Goal: Task Accomplishment & Management: Manage account settings

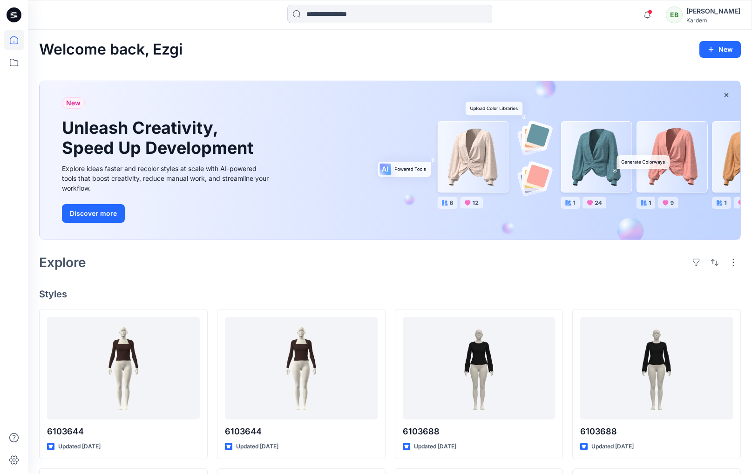
click at [14, 19] on icon at bounding box center [14, 14] width 15 height 15
click at [716, 14] on div "[PERSON_NAME]" at bounding box center [713, 11] width 54 height 11
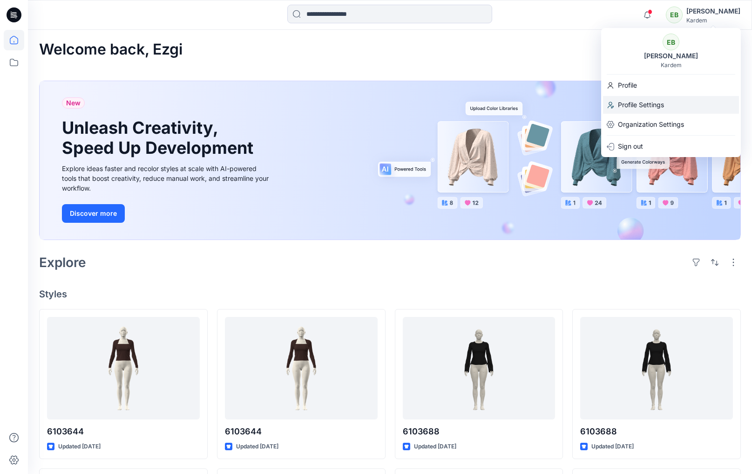
click at [645, 105] on p "Profile Settings" at bounding box center [641, 105] width 46 height 18
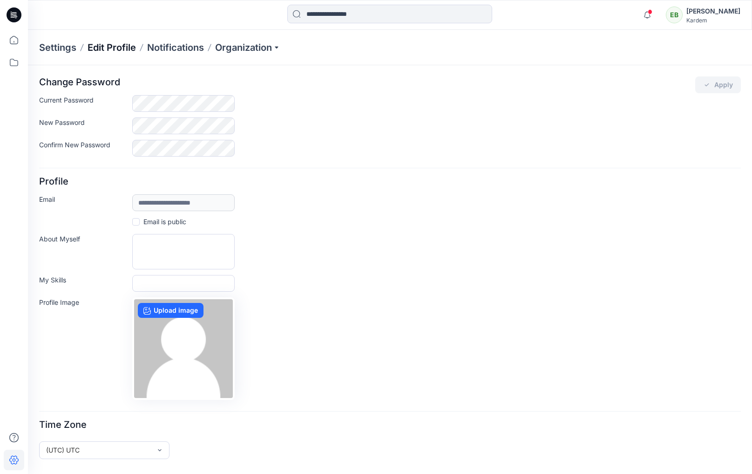
click at [101, 42] on p "Edit Profile" at bounding box center [112, 47] width 48 height 13
click at [64, 47] on p "Settings" at bounding box center [57, 47] width 37 height 13
drag, startPoint x: 12, startPoint y: 61, endPoint x: 13, endPoint y: 51, distance: 10.3
click at [12, 61] on icon at bounding box center [14, 62] width 20 height 20
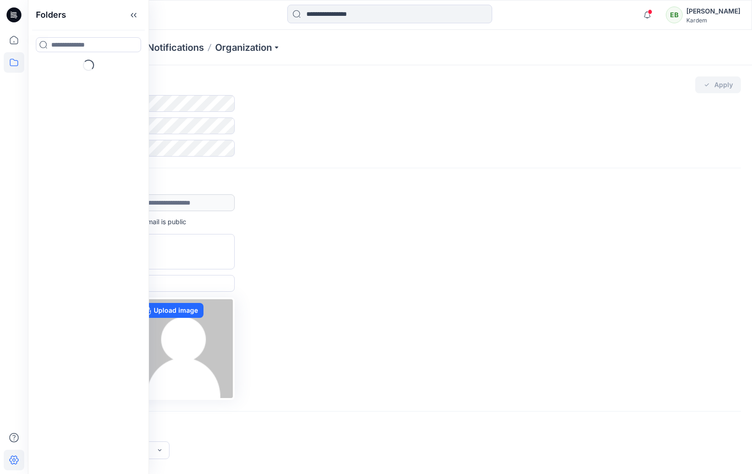
click at [14, 18] on icon at bounding box center [14, 14] width 15 height 15
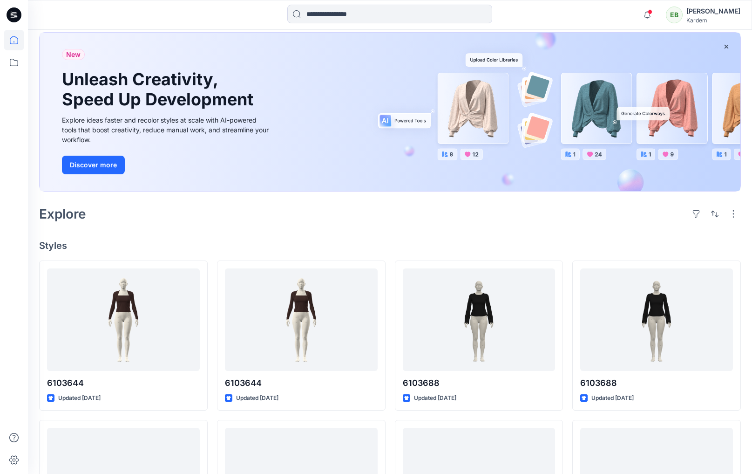
scroll to position [41, 0]
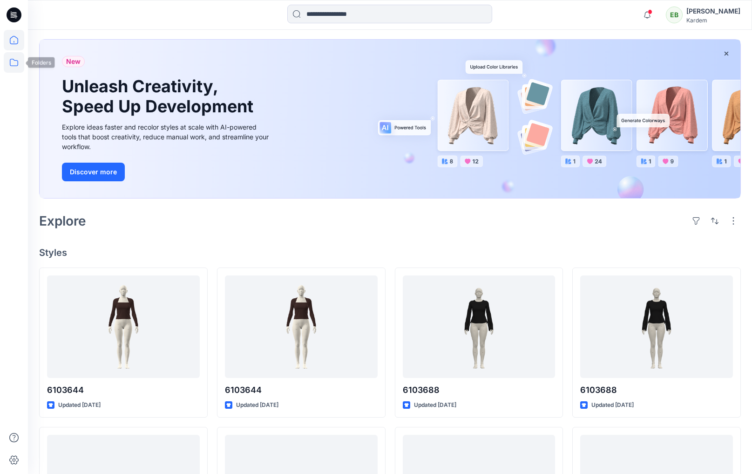
click at [18, 65] on icon at bounding box center [14, 62] width 8 height 7
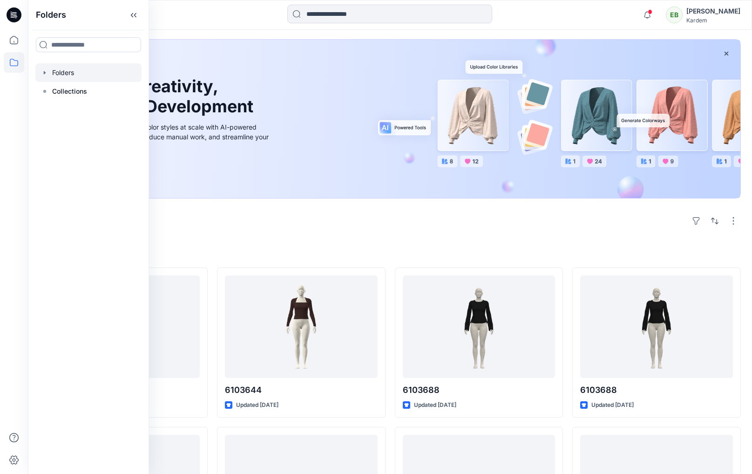
click at [59, 76] on div at bounding box center [88, 72] width 106 height 19
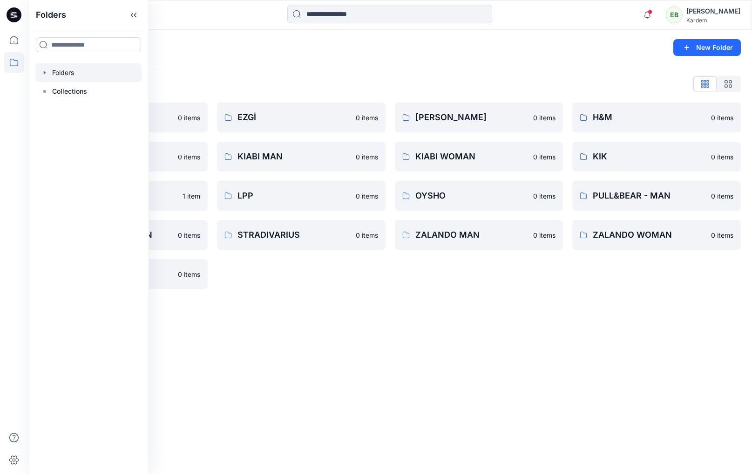
click at [305, 83] on div "Folders List" at bounding box center [390, 83] width 702 height 15
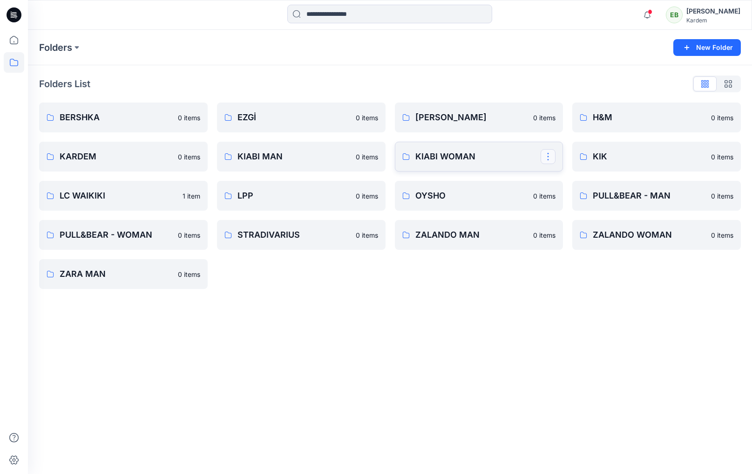
click at [552, 159] on button "button" at bounding box center [548, 156] width 15 height 15
click at [566, 211] on p "Manage Users" at bounding box center [582, 213] width 44 height 10
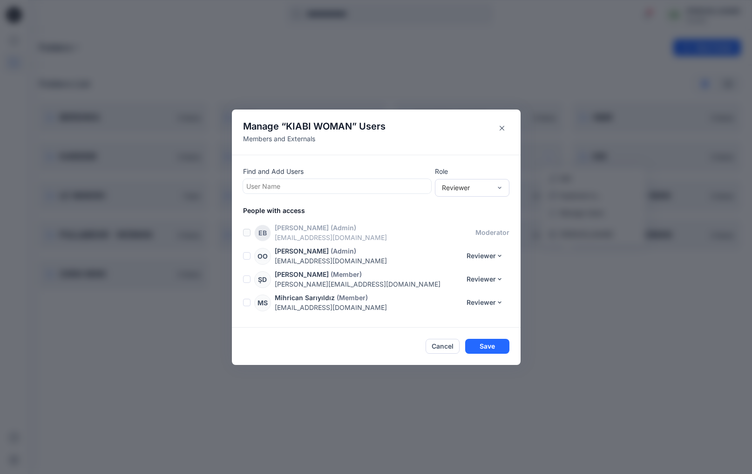
click at [335, 183] on div at bounding box center [337, 186] width 182 height 12
type input "**"
click at [299, 229] on p "Mujde Denizkusu" at bounding box center [290, 230] width 53 height 12
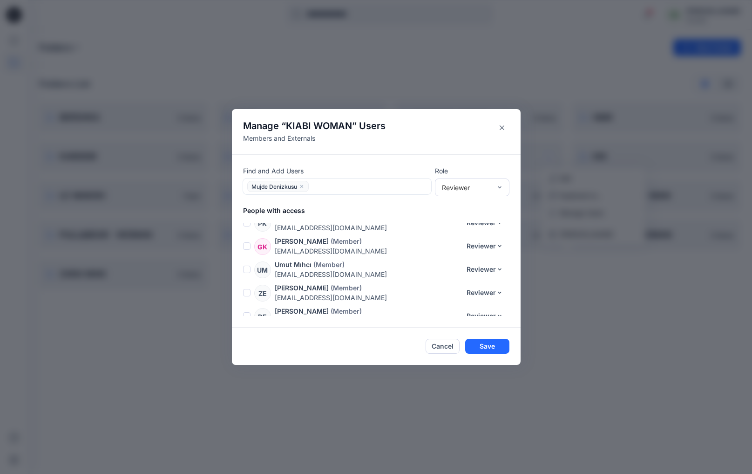
scroll to position [183, 0]
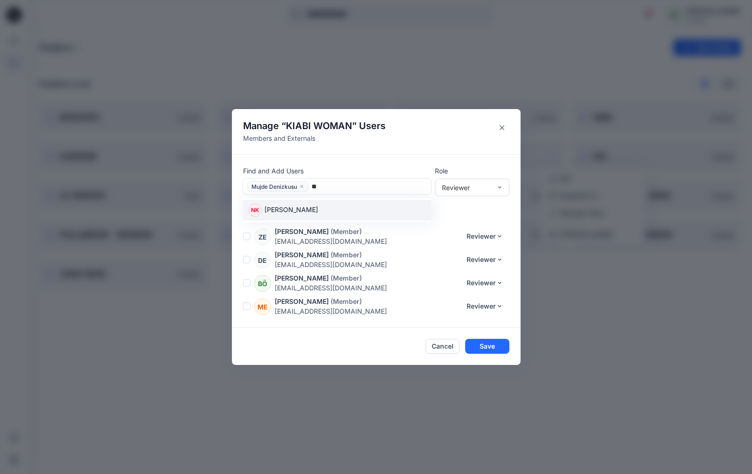
type input "***"
click at [310, 208] on div "NK Nilay Kutlu" at bounding box center [337, 209] width 177 height 13
type input "*"
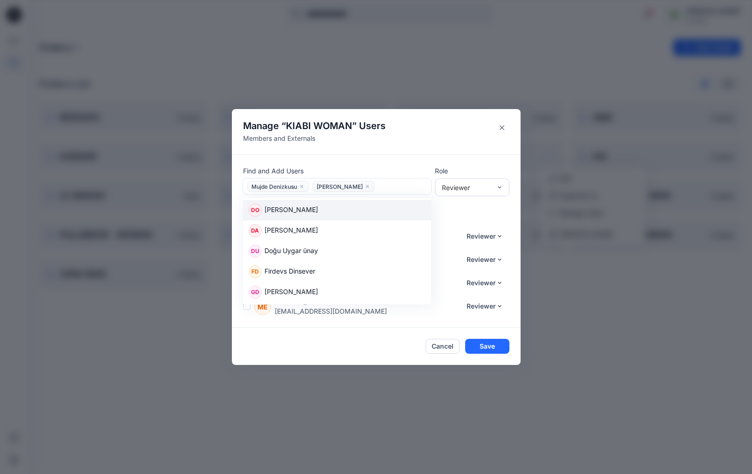
type input "*"
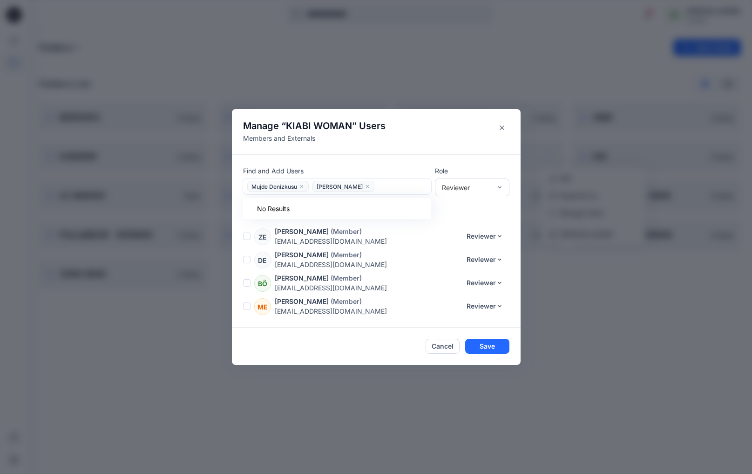
type input "*"
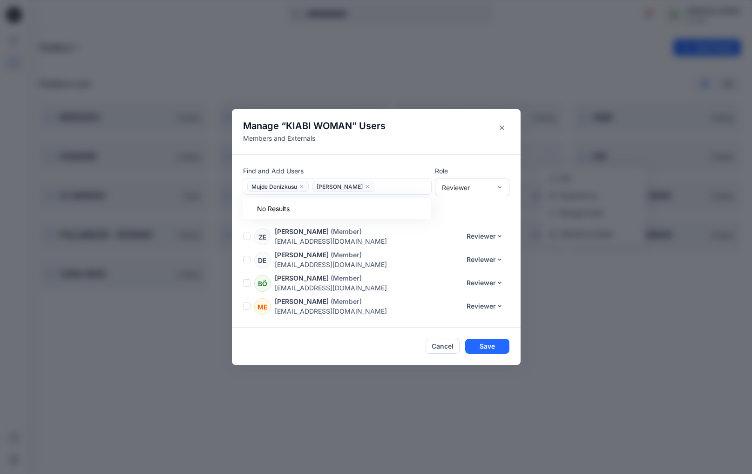
type input "*"
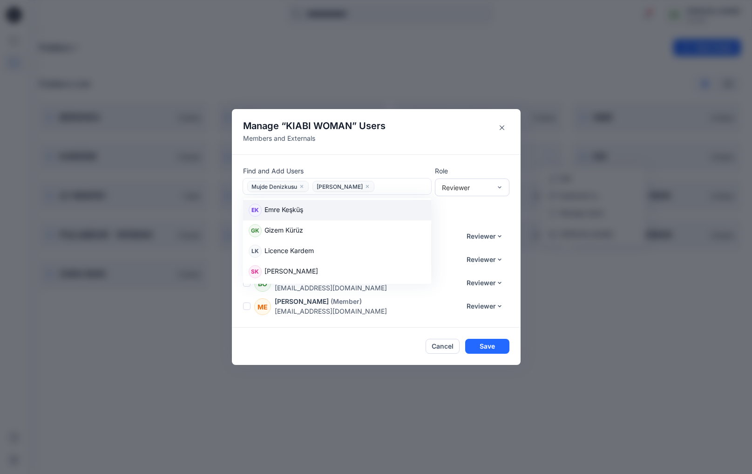
type input "*"
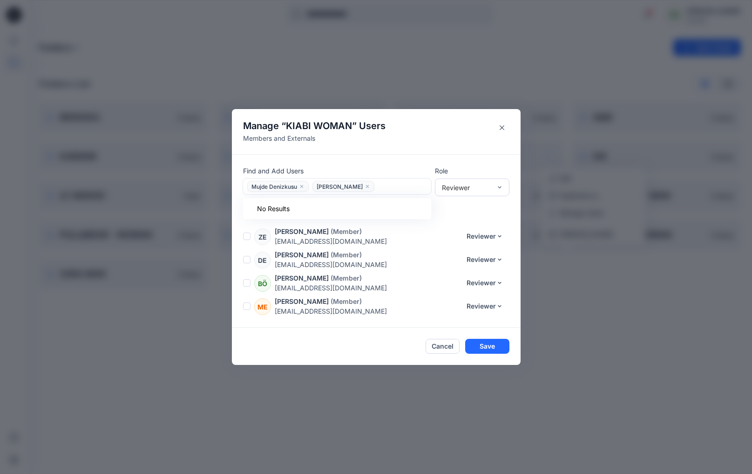
type input "*"
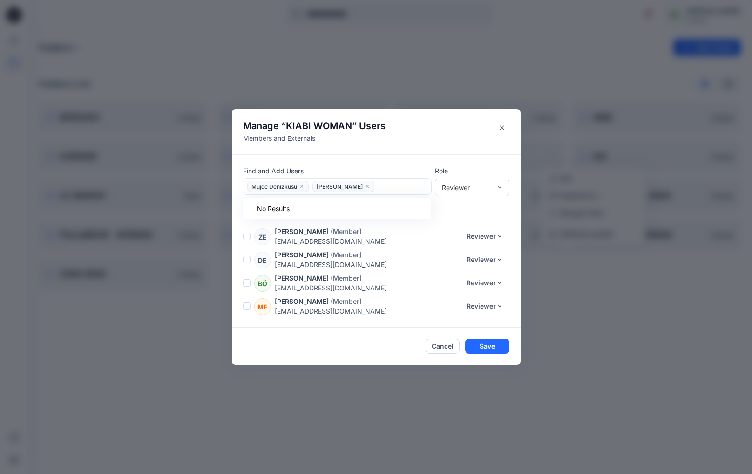
type input "*"
click at [418, 131] on header "Manage “ KIABI WOMAN ” Users Members and Externals" at bounding box center [376, 131] width 289 height 45
click at [481, 348] on button "Save" at bounding box center [487, 346] width 44 height 15
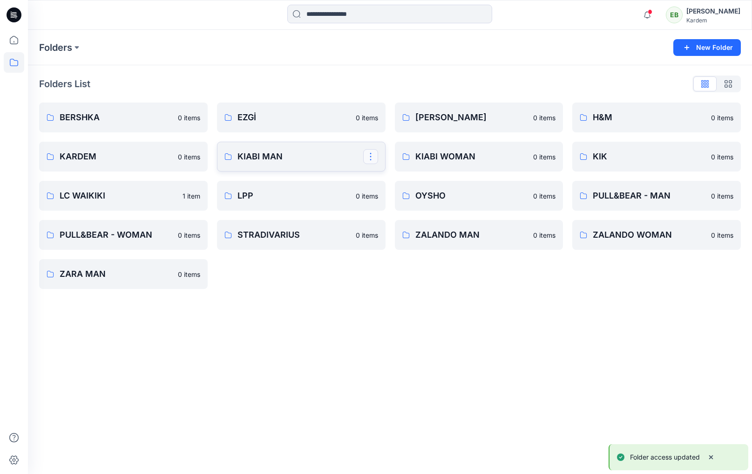
click at [369, 156] on button "button" at bounding box center [370, 156] width 15 height 15
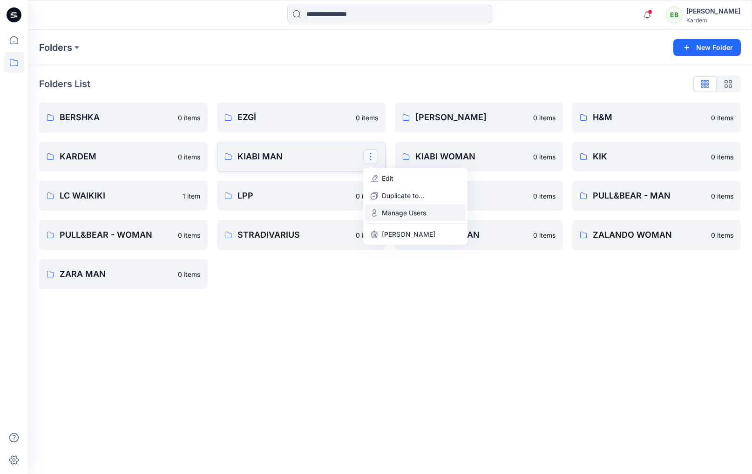
click at [399, 210] on p "Manage Users" at bounding box center [404, 213] width 44 height 10
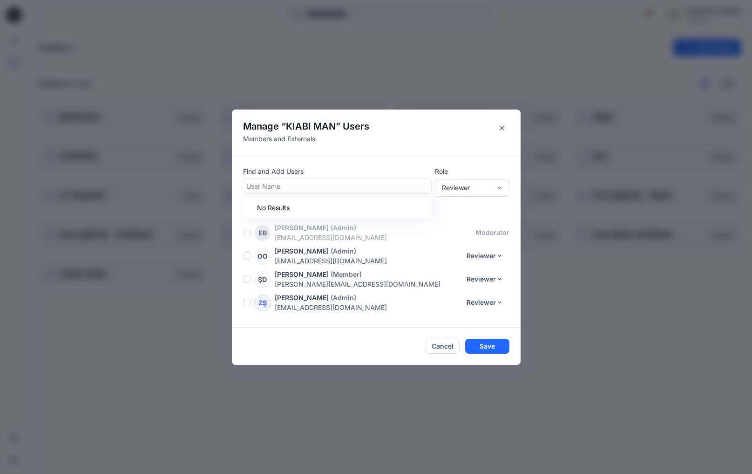
click at [319, 185] on div at bounding box center [337, 186] width 182 height 12
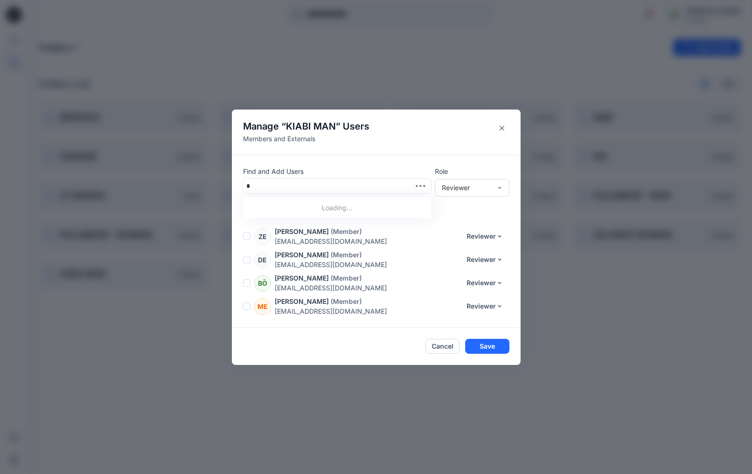
type input "**"
click at [319, 232] on div "MD Mujde Denizkusu" at bounding box center [337, 229] width 177 height 13
type input "***"
click at [326, 203] on div "NK Nilay Kutlu" at bounding box center [337, 210] width 188 height 20
click at [481, 345] on button "Save" at bounding box center [487, 346] width 44 height 15
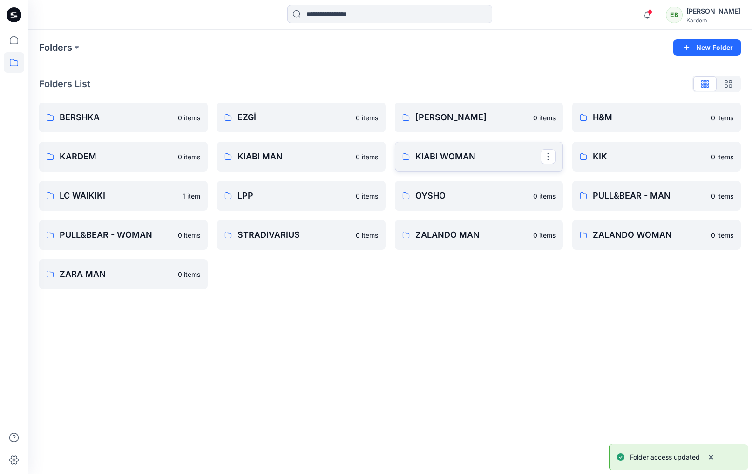
click at [429, 154] on p "KIABI WOMAN" at bounding box center [478, 156] width 126 height 13
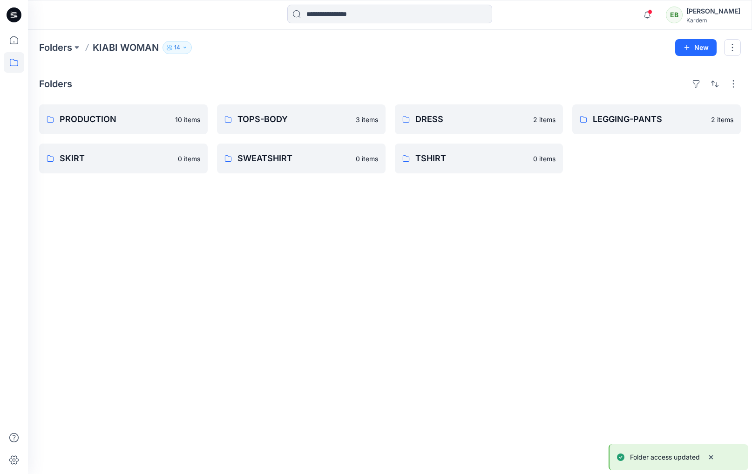
click at [178, 46] on p "14" at bounding box center [177, 47] width 6 height 10
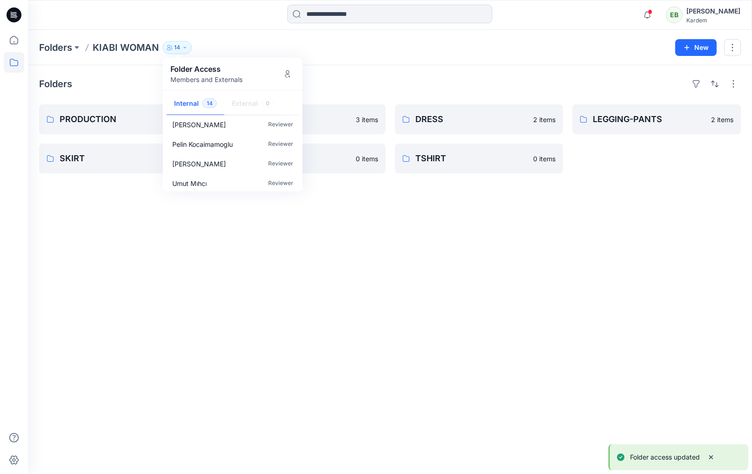
scroll to position [204, 0]
click at [289, 74] on icon "Manage Users" at bounding box center [287, 73] width 7 height 7
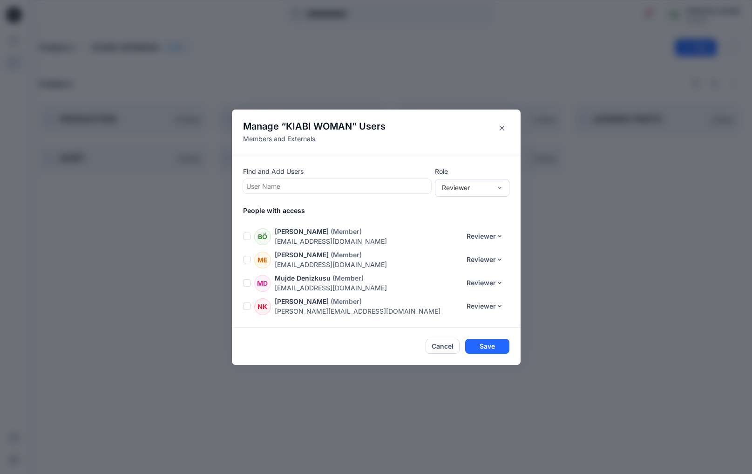
scroll to position [0, 0]
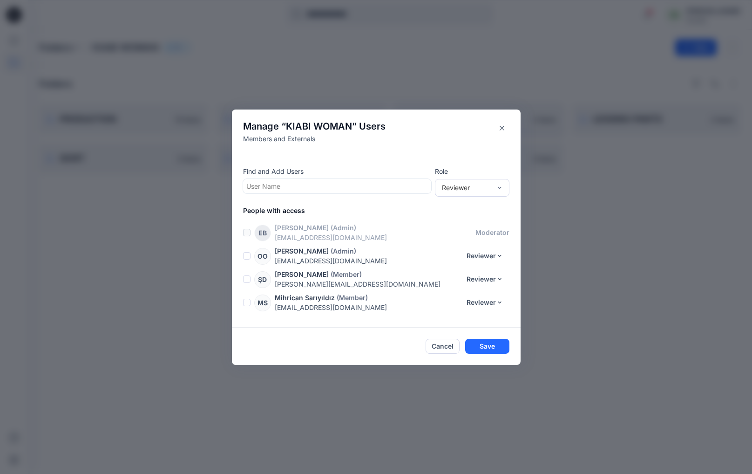
click at [502, 130] on icon "Close" at bounding box center [502, 128] width 5 height 5
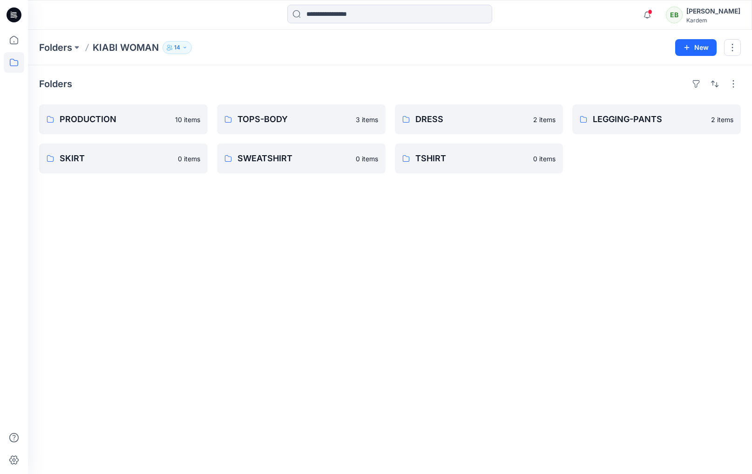
click at [719, 13] on div "[PERSON_NAME]" at bounding box center [713, 11] width 54 height 11
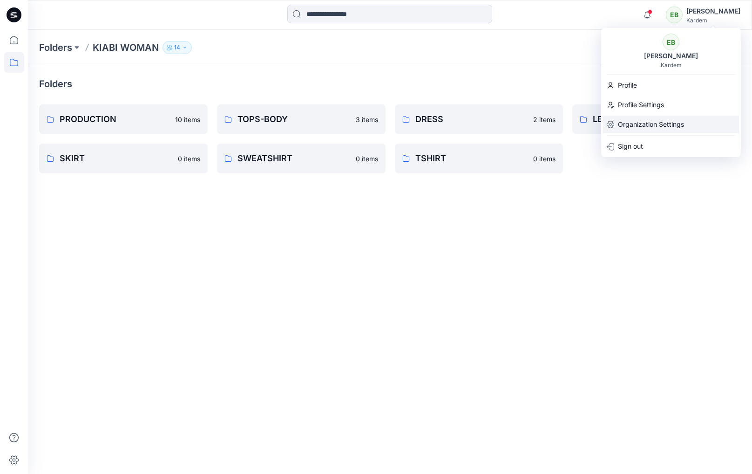
click at [651, 127] on p "Organization Settings" at bounding box center [651, 124] width 66 height 18
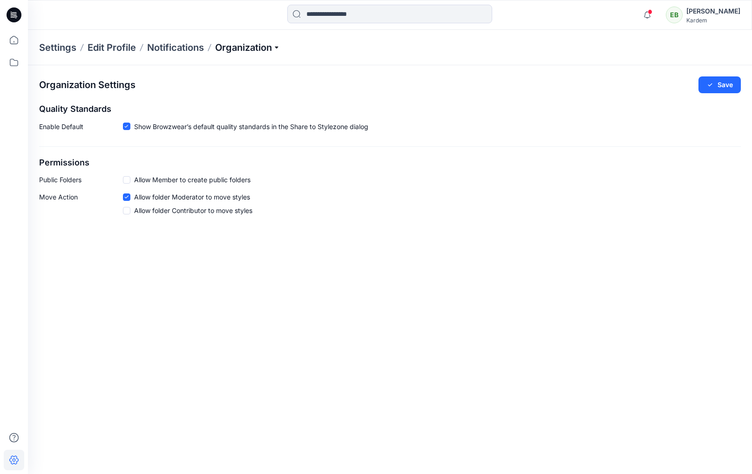
click at [257, 45] on p "Organization" at bounding box center [247, 47] width 65 height 13
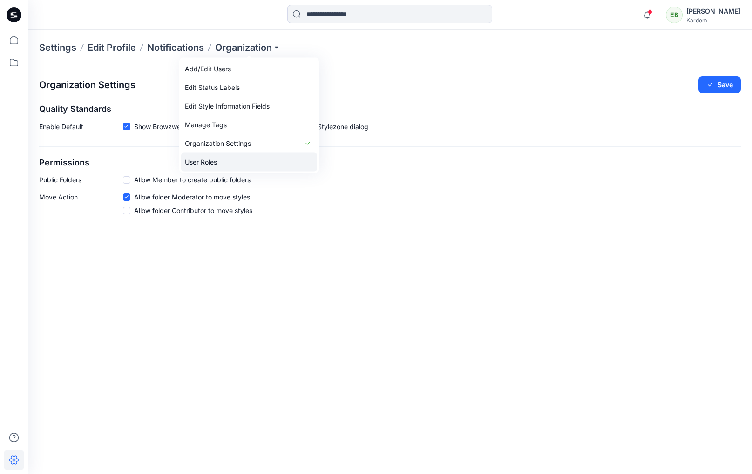
click at [213, 163] on link "User Roles" at bounding box center [249, 162] width 136 height 19
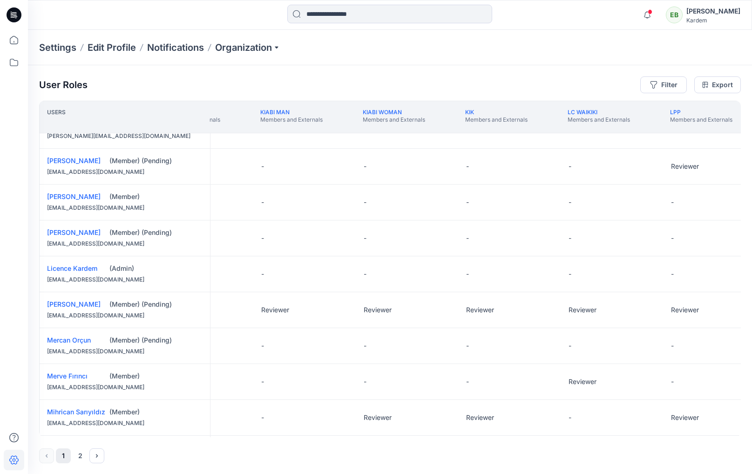
scroll to position [522, 0]
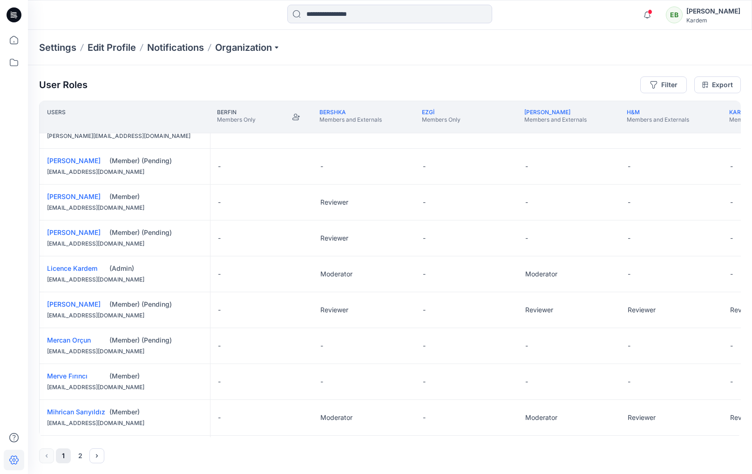
click at [153, 300] on div "(Member) (Pending)" at bounding box center [155, 303] width 93 height 9
click at [98, 456] on icon "Next" at bounding box center [96, 455] width 7 height 7
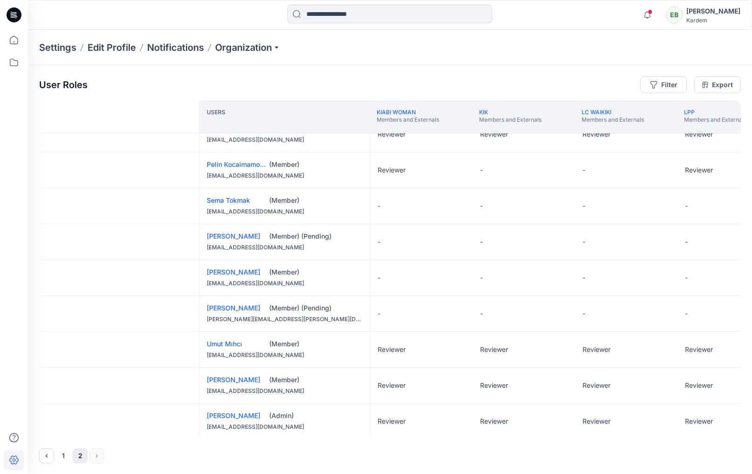
scroll to position [17, 1418]
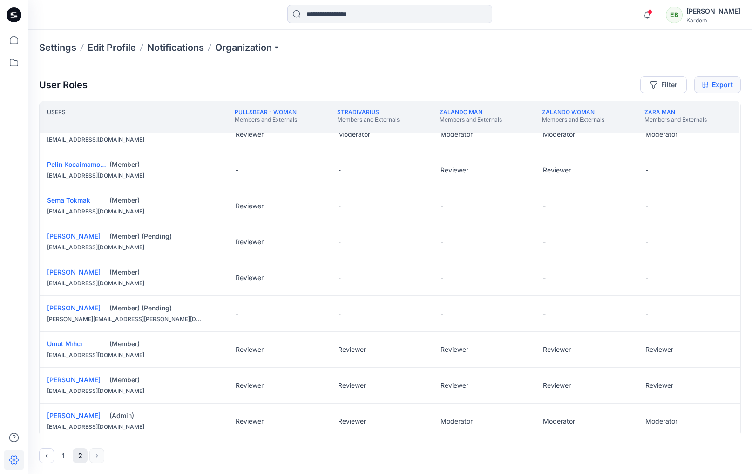
click at [723, 85] on link "Export" at bounding box center [717, 84] width 47 height 17
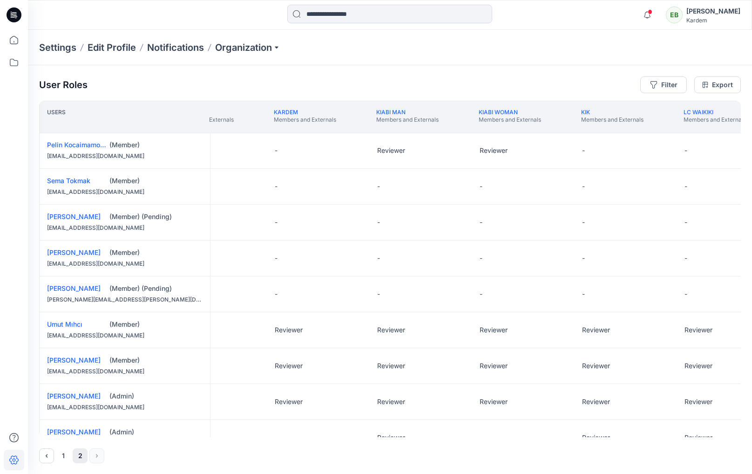
scroll to position [36, 0]
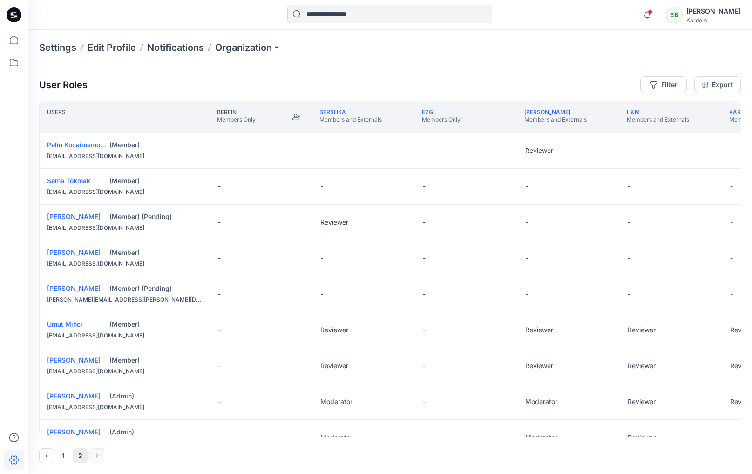
drag, startPoint x: 161, startPoint y: 290, endPoint x: 155, endPoint y: 290, distance: 6.1
click at [158, 290] on div "(Member) (Pending)" at bounding box center [155, 288] width 93 height 9
drag, startPoint x: 109, startPoint y: 290, endPoint x: 54, endPoint y: 289, distance: 54.5
click at [54, 289] on div "Suzan Kesginer (Member) (Pending) suzan.dogan@kardem.com" at bounding box center [125, 293] width 170 height 35
click at [52, 289] on link "Suzan Kesginer" at bounding box center [74, 288] width 54 height 8
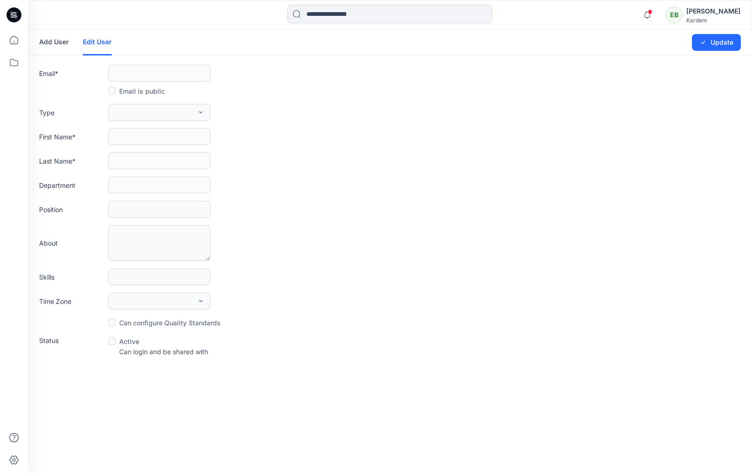
type input "**********"
type input "*****"
type input "********"
type input "*****"
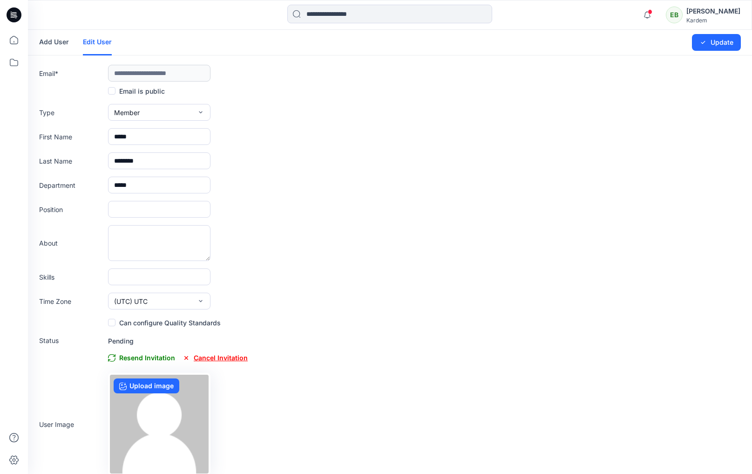
click at [227, 354] on span "Cancel Invitation" at bounding box center [215, 357] width 65 height 11
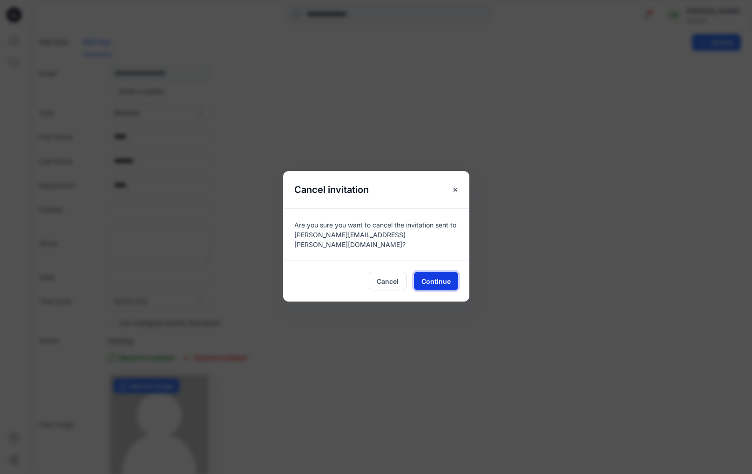
click at [430, 276] on span "Continue" at bounding box center [435, 281] width 29 height 10
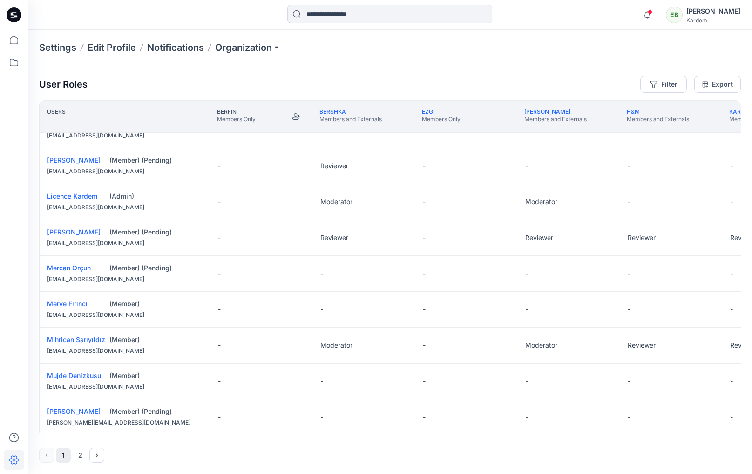
scroll to position [606, 0]
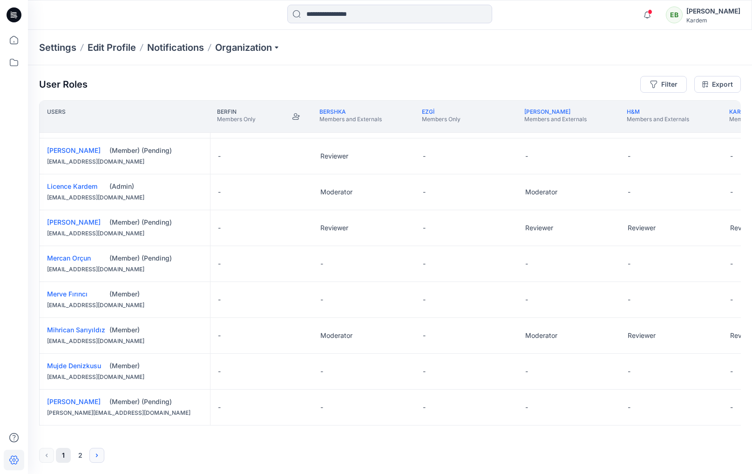
click at [95, 455] on icon "Next" at bounding box center [96, 454] width 7 height 7
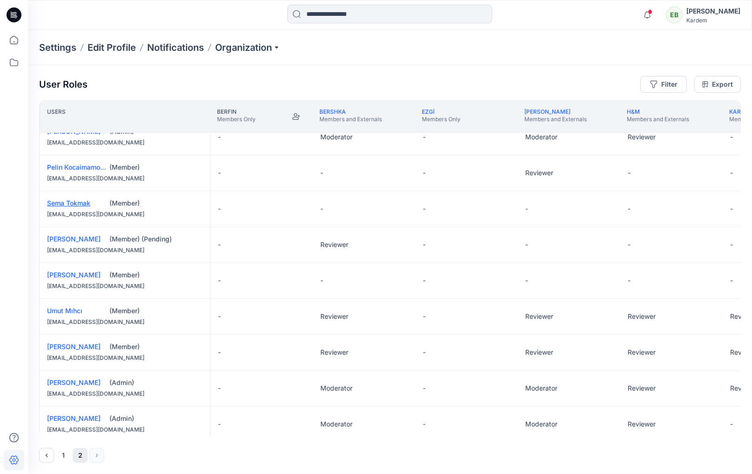
scroll to position [6, 0]
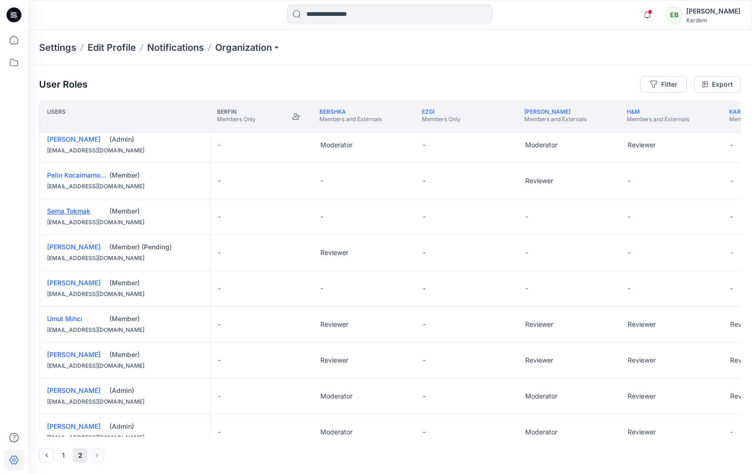
click at [77, 210] on link "Sema Tokmak" at bounding box center [68, 211] width 43 height 8
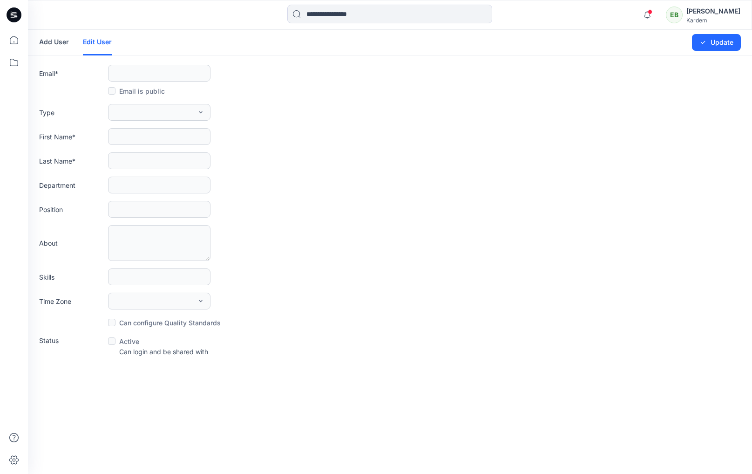
type input "**********"
type input "****"
type input "******"
type input "*****"
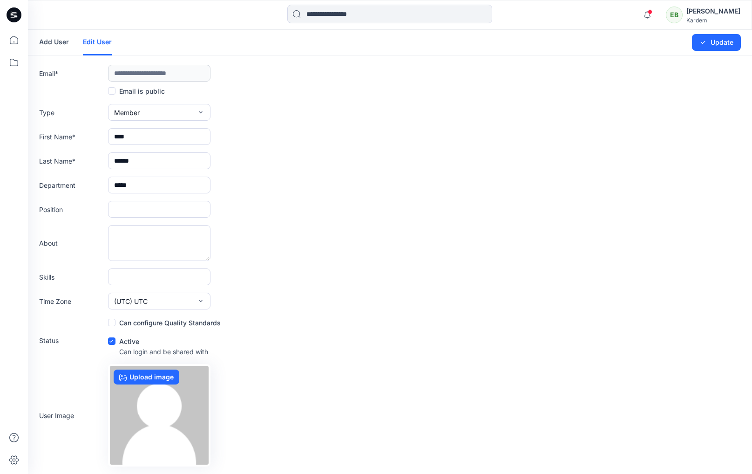
scroll to position [24, 0]
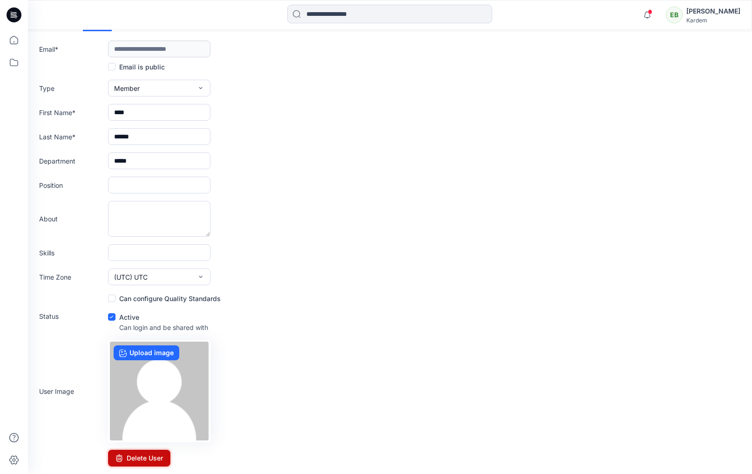
click at [154, 459] on button "Delete User" at bounding box center [139, 457] width 62 height 17
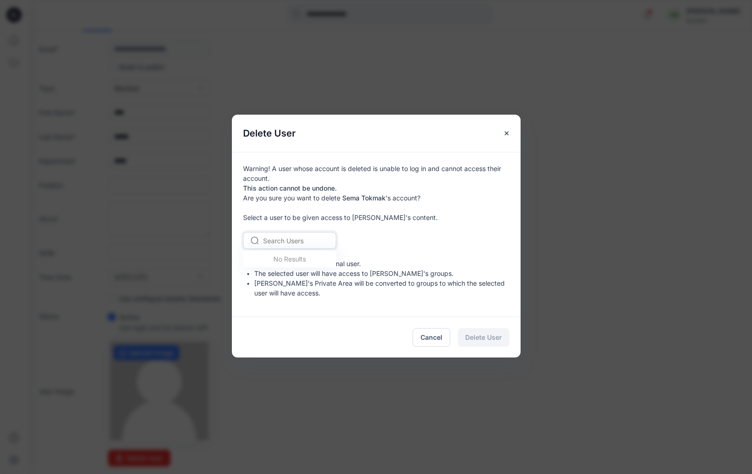
click at [281, 237] on div at bounding box center [295, 241] width 64 height 12
click at [286, 241] on div at bounding box center [295, 241] width 64 height 12
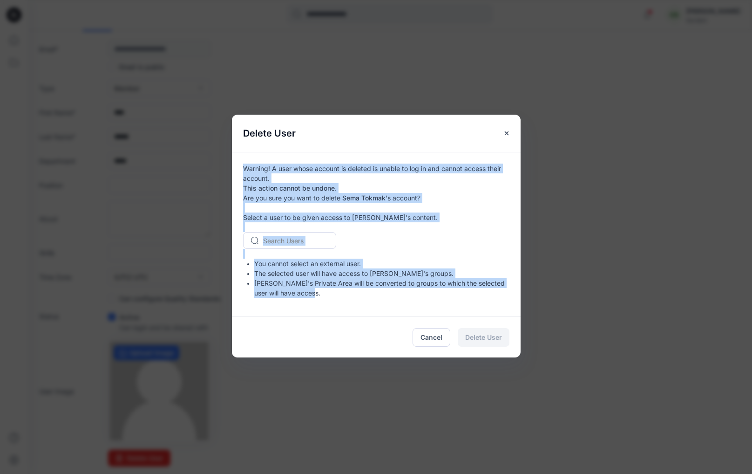
drag, startPoint x: 337, startPoint y: 295, endPoint x: 238, endPoint y: 169, distance: 160.2
click at [238, 169] on div "Warning! A user whose account is deleted is unable to log in and cannot access …" at bounding box center [376, 234] width 289 height 164
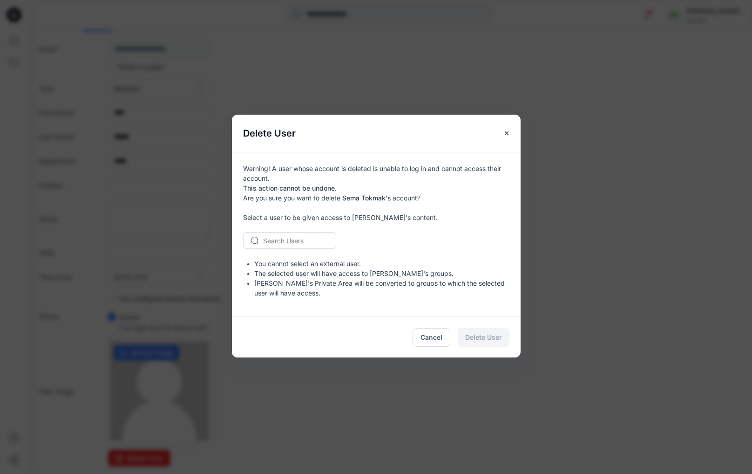
drag, startPoint x: 339, startPoint y: 235, endPoint x: 348, endPoint y: 236, distance: 8.9
click at [339, 235] on div "Search Users" at bounding box center [376, 240] width 266 height 17
click at [310, 243] on div at bounding box center [295, 241] width 64 height 12
type input "**"
click at [288, 263] on span "[PERSON_NAME]" at bounding box center [291, 260] width 54 height 10
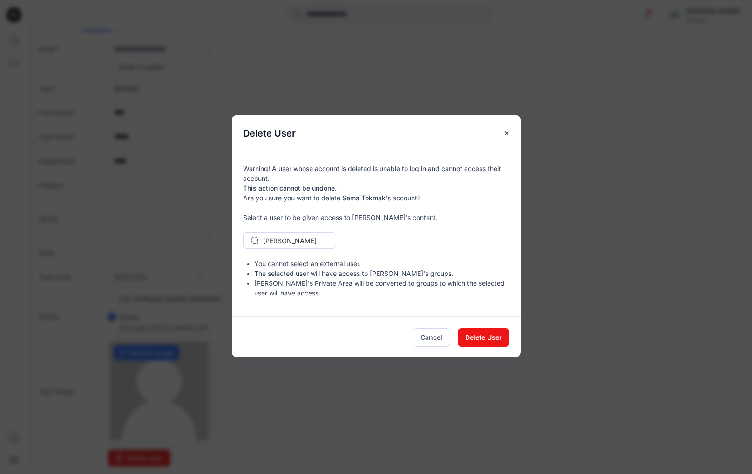
drag, startPoint x: 287, startPoint y: 235, endPoint x: 290, endPoint y: 240, distance: 6.1
click at [287, 235] on div at bounding box center [295, 241] width 64 height 12
click at [292, 242] on div at bounding box center [295, 241] width 64 height 12
click at [364, 241] on div "option [object Object], selected. Use Up and Down to choose options, press Ente…" at bounding box center [376, 240] width 266 height 17
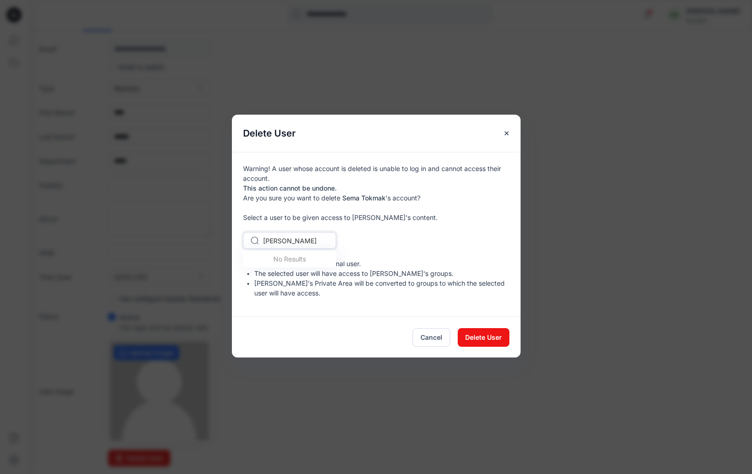
drag, startPoint x: 315, startPoint y: 243, endPoint x: 260, endPoint y: 241, distance: 55.0
click at [260, 241] on div "[PERSON_NAME]" at bounding box center [289, 241] width 77 height 14
click at [384, 260] on li "You cannot select an external user." at bounding box center [381, 263] width 255 height 10
drag, startPoint x: 369, startPoint y: 263, endPoint x: 243, endPoint y: 262, distance: 126.2
click at [243, 262] on ul "You cannot select an external user. The selected user will have access to Sema …" at bounding box center [376, 277] width 266 height 39
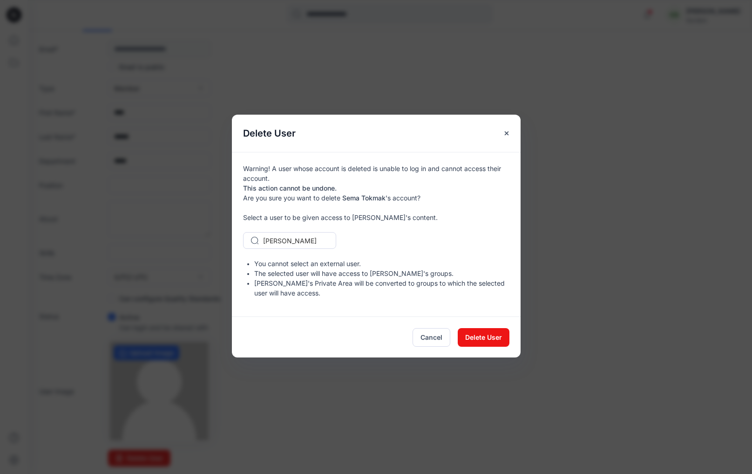
click at [303, 337] on div "Cancel Delete User" at bounding box center [376, 336] width 289 height 41
drag, startPoint x: 428, startPoint y: 215, endPoint x: 239, endPoint y: 216, distance: 189.1
click at [239, 216] on div "Warning! A user whose account is deleted is unable to log in and cannot access …" at bounding box center [376, 234] width 289 height 164
click at [303, 217] on div "Warning! A user whose account is deleted is unable to log in and cannot access …" at bounding box center [376, 234] width 289 height 164
click at [299, 239] on div at bounding box center [295, 241] width 64 height 12
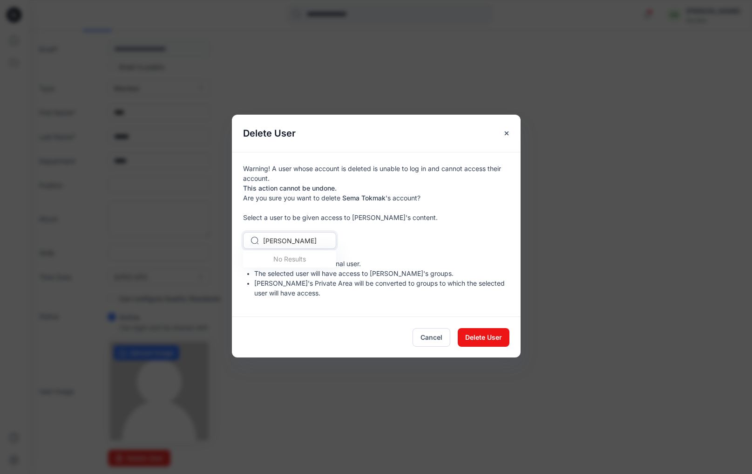
click at [299, 239] on div at bounding box center [295, 241] width 64 height 12
type input "*"
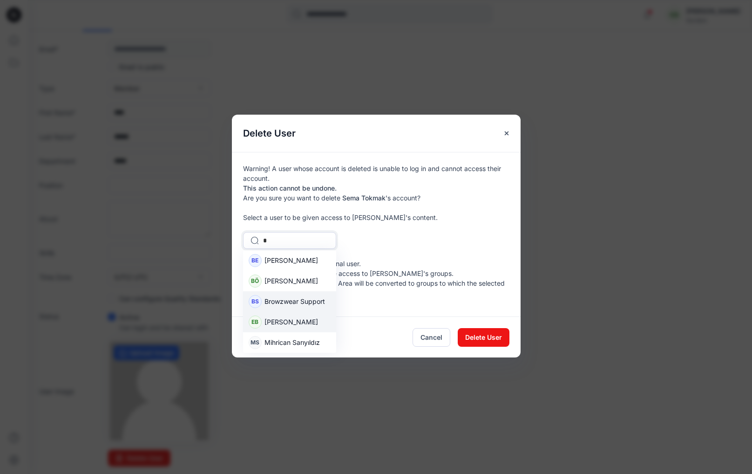
click at [303, 299] on span "Browzwear Support" at bounding box center [294, 301] width 61 height 10
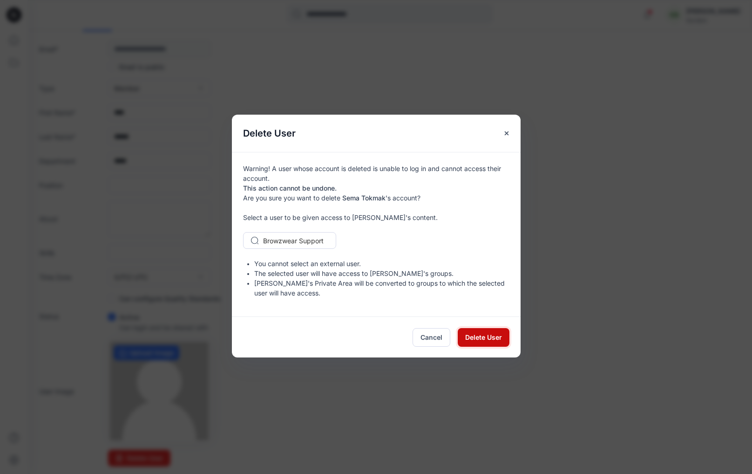
click at [483, 333] on span "Delete User" at bounding box center [483, 337] width 37 height 10
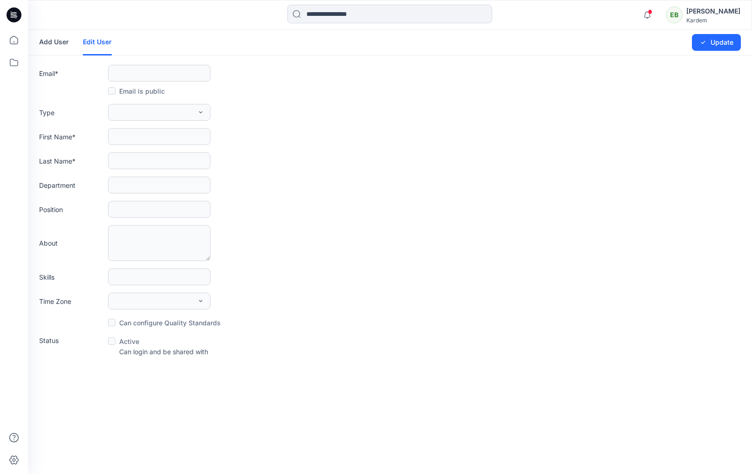
click at [55, 38] on link "Add User" at bounding box center [54, 42] width 30 height 24
type input "**********"
type input "******"
type input "****"
type input "*****"
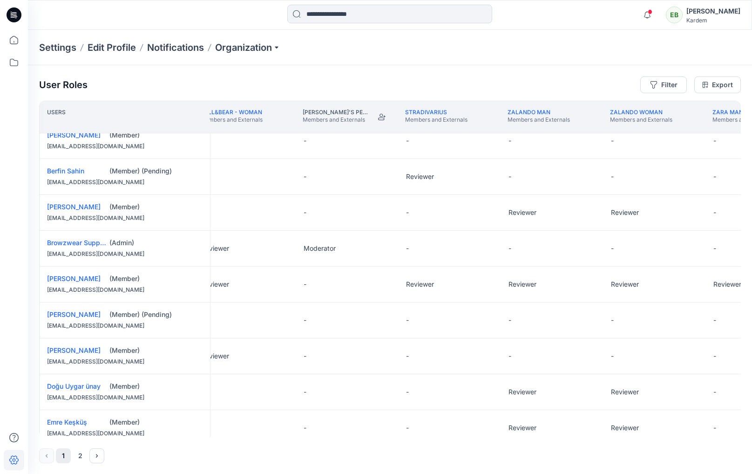
scroll to position [10, 1427]
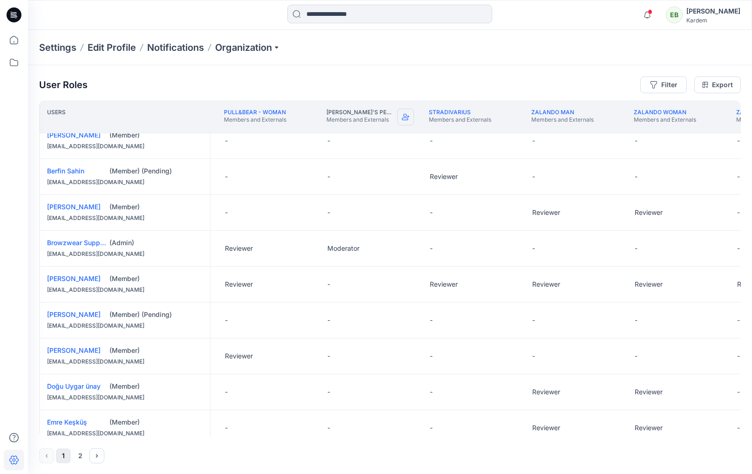
click at [407, 115] on icon "Join" at bounding box center [405, 116] width 7 height 7
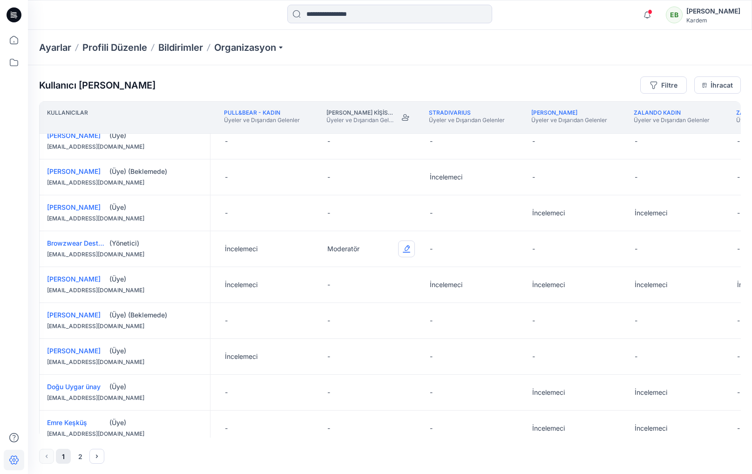
click at [406, 242] on button "Edit Role" at bounding box center [406, 248] width 17 height 17
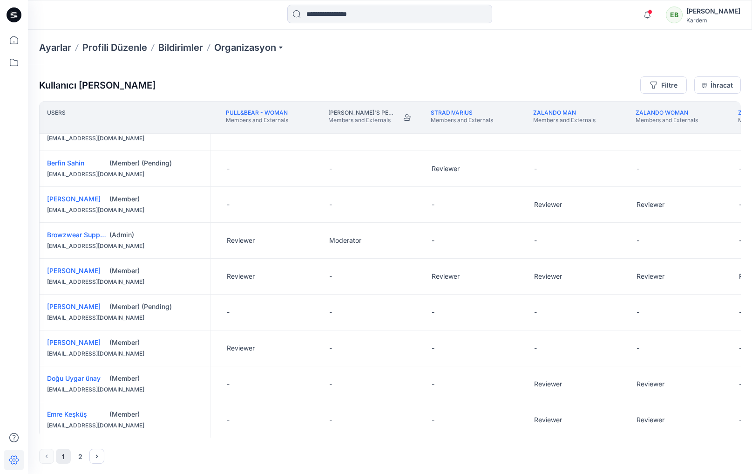
scroll to position [18, 1424]
click at [408, 241] on button "Edit Role" at bounding box center [409, 240] width 17 height 17
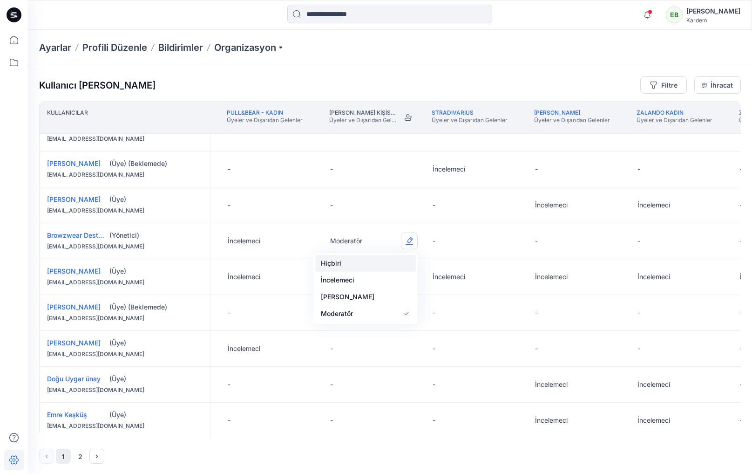
click at [379, 264] on button "Hiçbiri" at bounding box center [365, 263] width 101 height 17
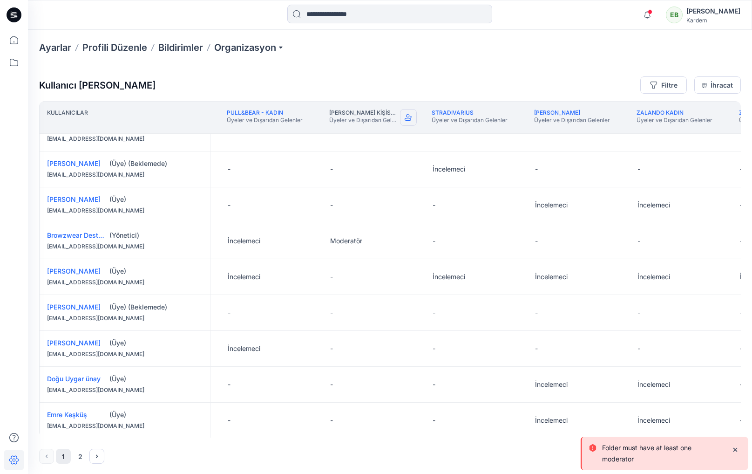
click at [406, 114] on icon "Katılmak" at bounding box center [408, 117] width 7 height 7
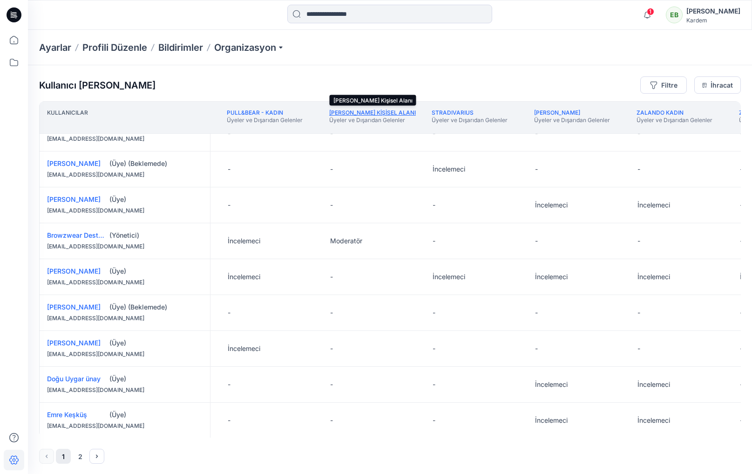
click at [401, 112] on font "[PERSON_NAME] Kişisel Alanı" at bounding box center [372, 112] width 87 height 7
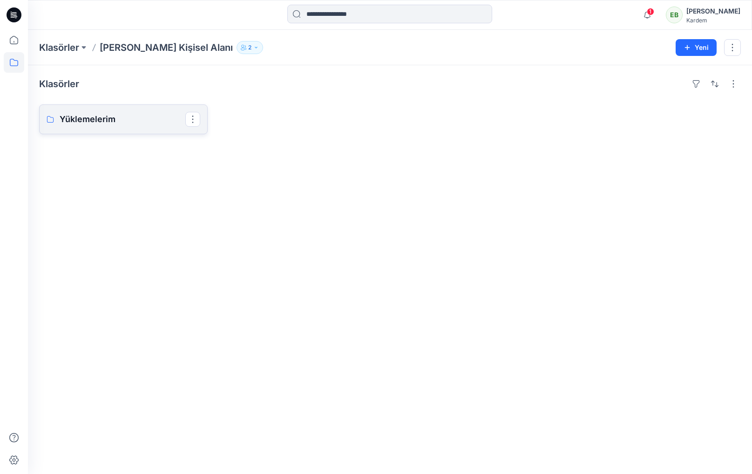
click at [176, 114] on p "Yüklemelerim" at bounding box center [123, 119] width 126 height 13
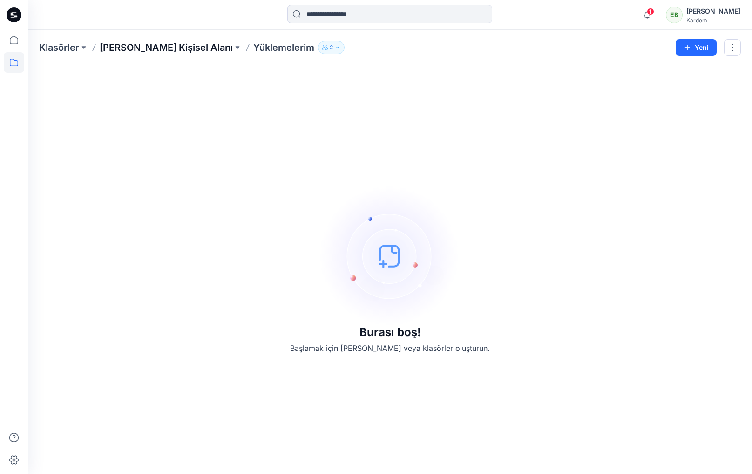
click at [181, 44] on font "[PERSON_NAME] Kişisel Alanı" at bounding box center [166, 47] width 133 height 11
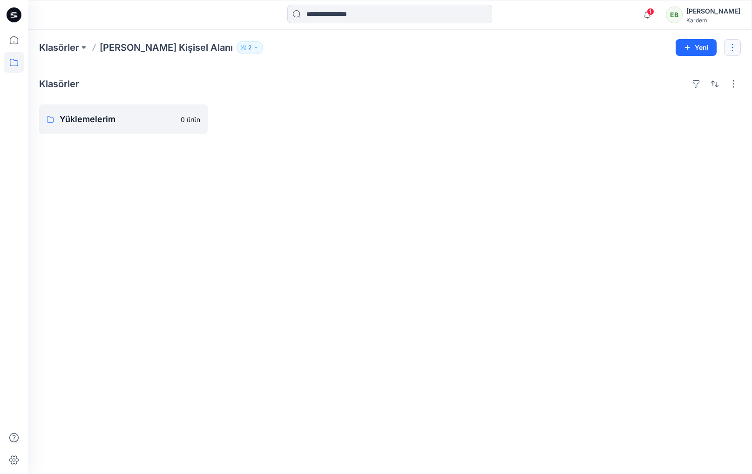
click at [726, 52] on button "button" at bounding box center [732, 47] width 17 height 17
click at [690, 125] on button "Klasörü Sil" at bounding box center [688, 125] width 101 height 17
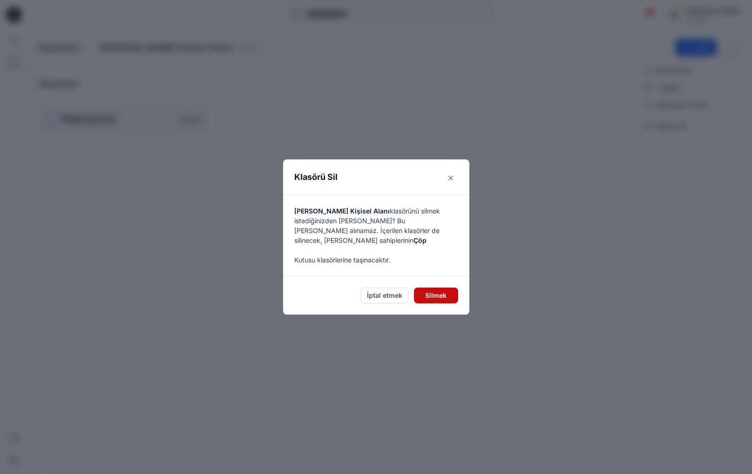
click at [439, 294] on font "Silmek" at bounding box center [435, 296] width 21 height 8
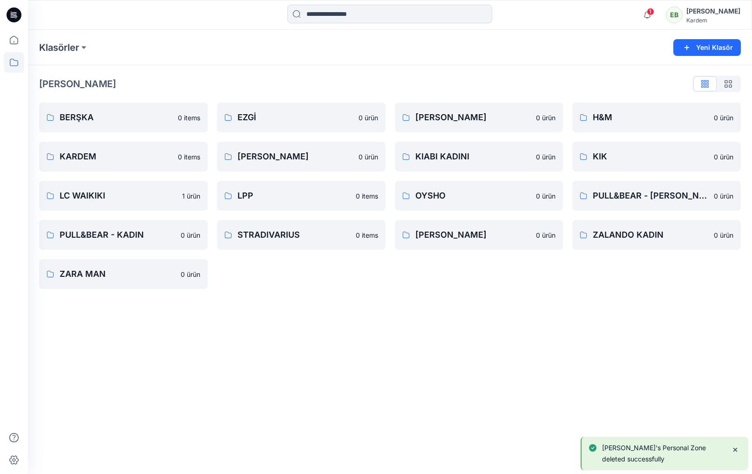
click at [683, 15] on div "EB" at bounding box center [674, 15] width 17 height 17
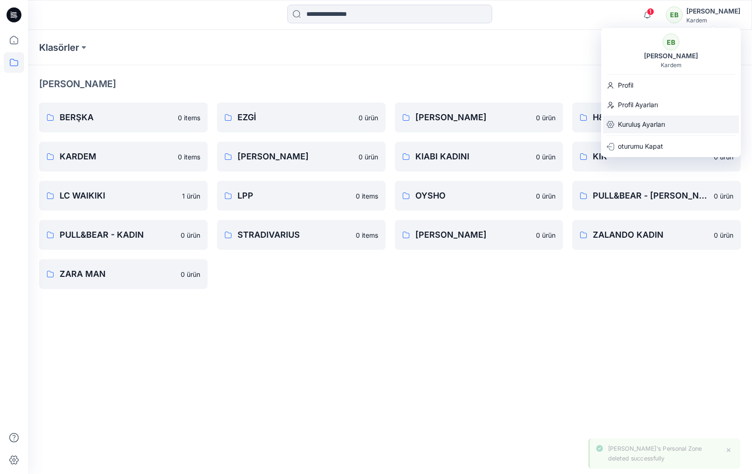
click at [631, 124] on font "Kuruluş Ayarları" at bounding box center [641, 124] width 47 height 8
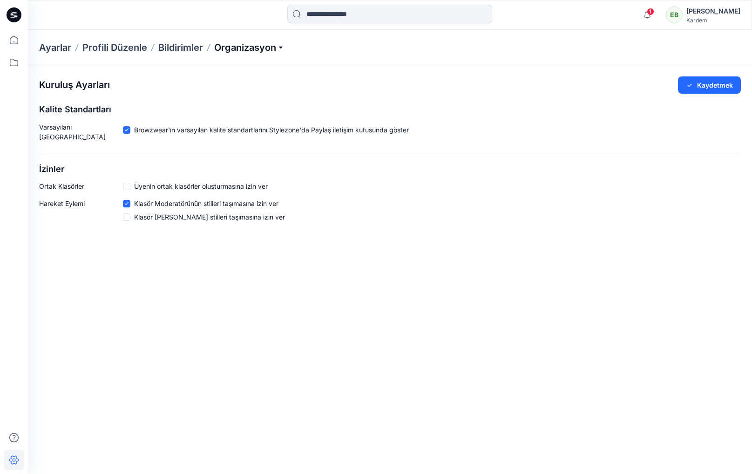
drag, startPoint x: 237, startPoint y: 48, endPoint x: 236, endPoint y: 53, distance: 5.1
click at [236, 48] on p "Organizasyon" at bounding box center [249, 47] width 70 height 13
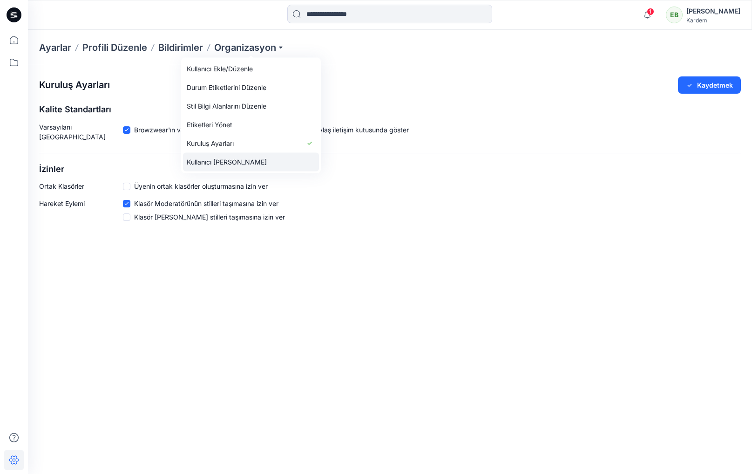
click at [223, 166] on font "Kullanıcı [PERSON_NAME]" at bounding box center [227, 162] width 80 height 19
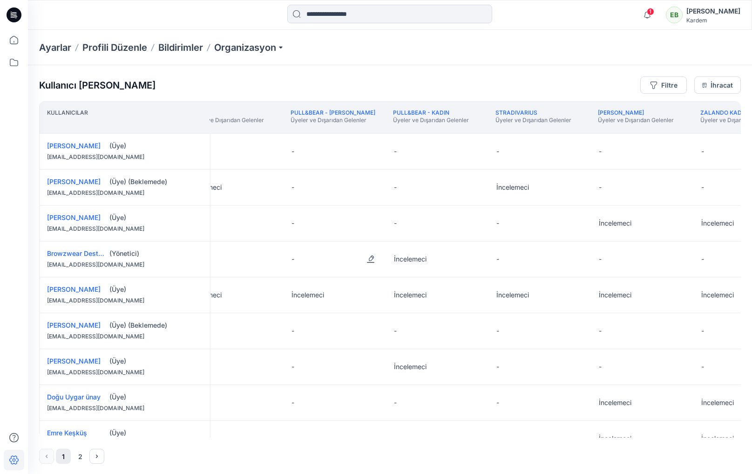
scroll to position [0, 1259]
click at [476, 255] on button "Edit Role" at bounding box center [472, 259] width 17 height 17
click at [432, 278] on button "Hiçbiri" at bounding box center [428, 281] width 101 height 17
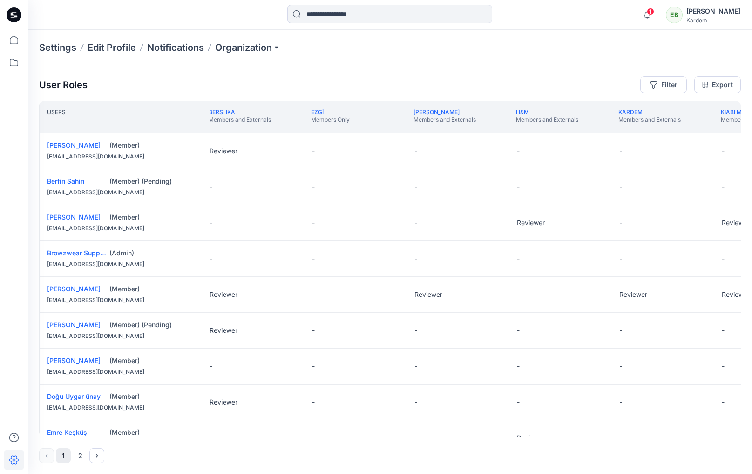
scroll to position [0, 0]
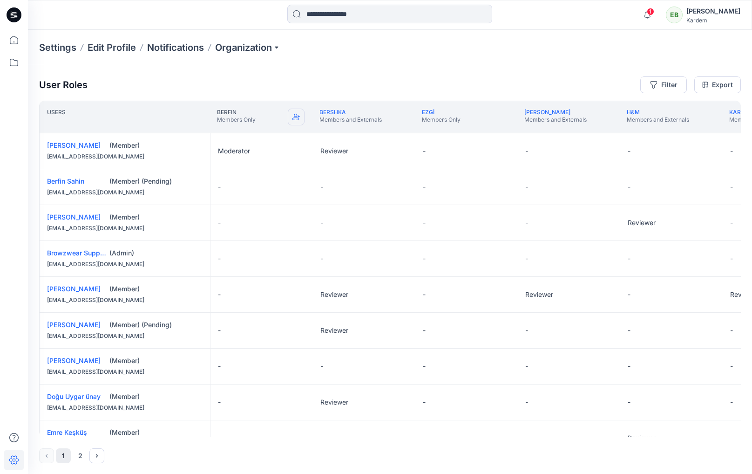
click at [297, 115] on icon "Join" at bounding box center [295, 116] width 7 height 7
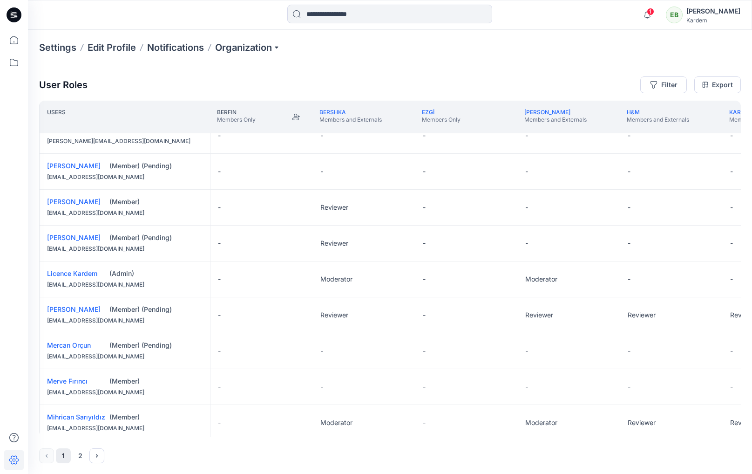
scroll to position [515, 0]
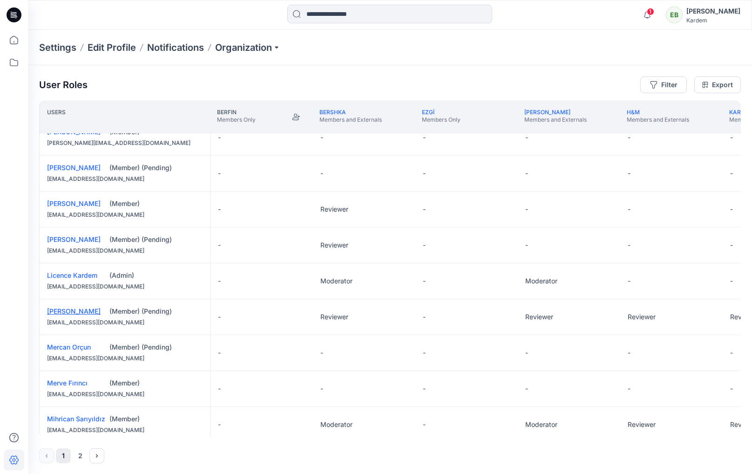
click at [79, 312] on link "[PERSON_NAME]" at bounding box center [74, 311] width 54 height 8
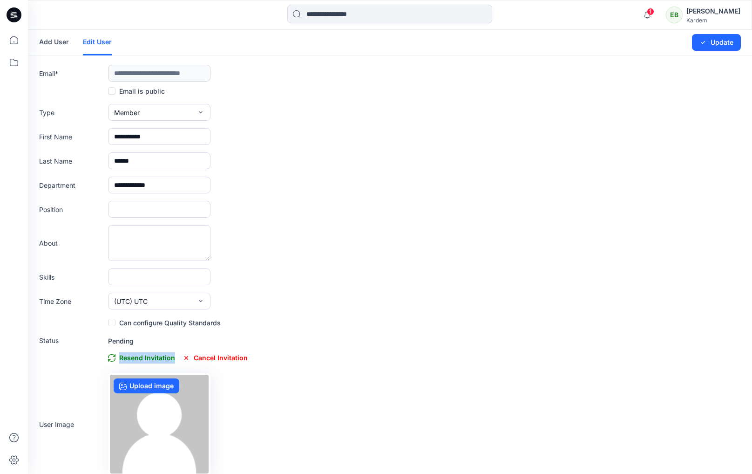
drag, startPoint x: 171, startPoint y: 358, endPoint x: 120, endPoint y: 360, distance: 51.7
click at [119, 360] on div "Pending Resend Invitation Cancel Invitation" at bounding box center [178, 350] width 140 height 30
click at [387, 370] on form "**********" at bounding box center [390, 252] width 724 height 445
click at [162, 358] on span "Resend Invitation" at bounding box center [141, 357] width 67 height 11
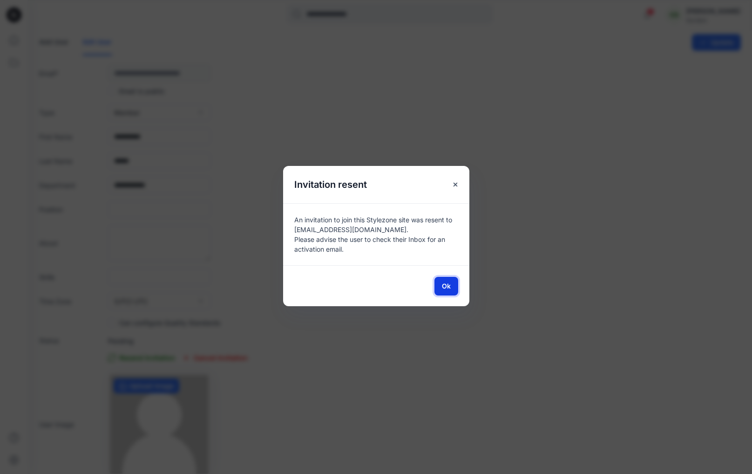
click at [446, 286] on span "Ok" at bounding box center [446, 286] width 9 height 10
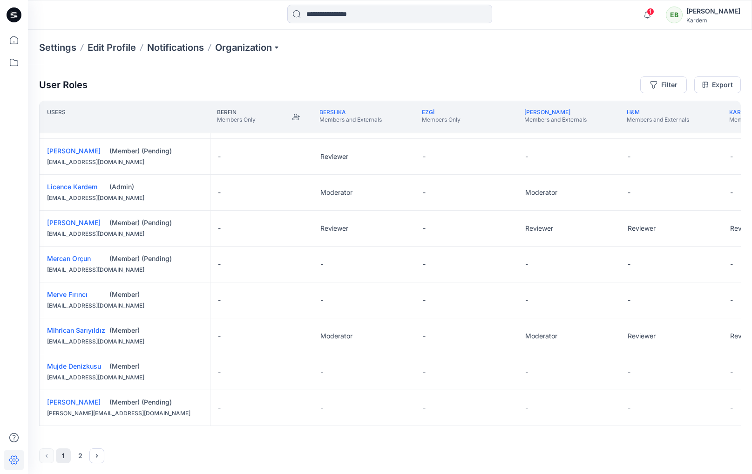
scroll to position [0, 0]
click at [76, 453] on button "2" at bounding box center [80, 455] width 15 height 15
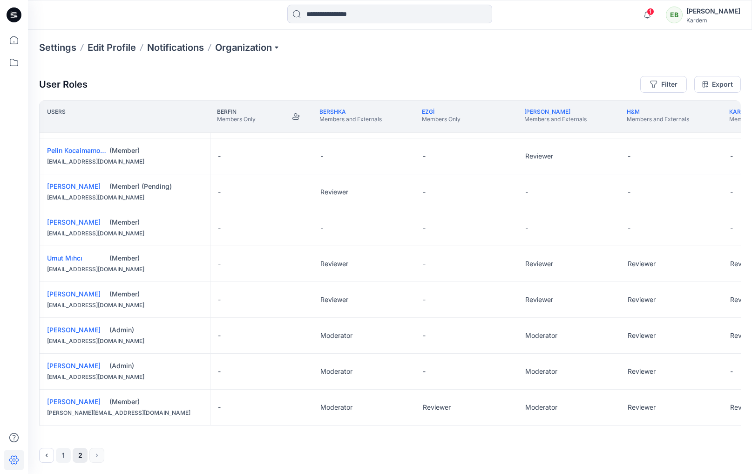
click at [64, 454] on button "1" at bounding box center [63, 455] width 15 height 15
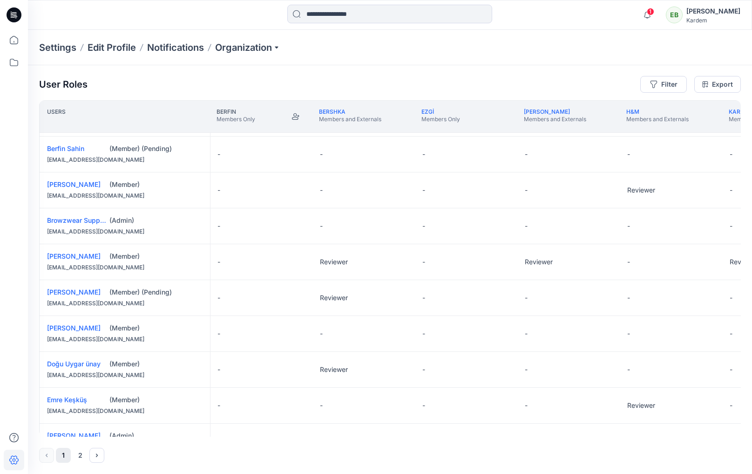
scroll to position [0, 0]
click at [656, 11] on icon "button" at bounding box center [647, 15] width 18 height 19
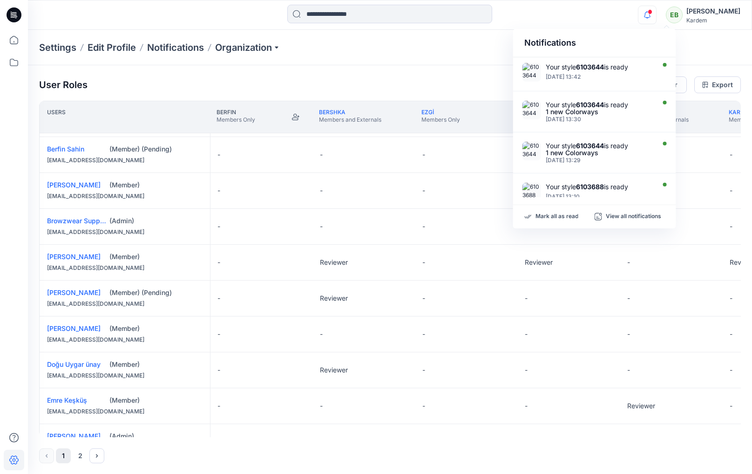
scroll to position [0, 0]
click at [652, 12] on span at bounding box center [650, 11] width 5 height 5
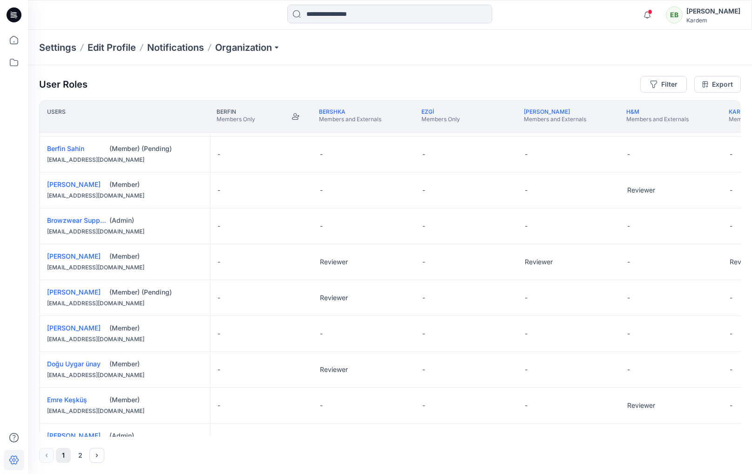
click at [7, 10] on icon at bounding box center [14, 15] width 15 height 30
